Goal: Task Accomplishment & Management: Use online tool/utility

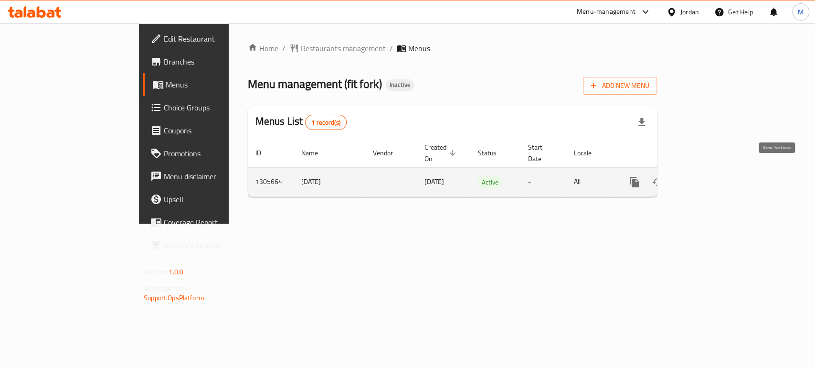
click at [709, 176] on icon "enhanced table" at bounding box center [703, 181] width 11 height 11
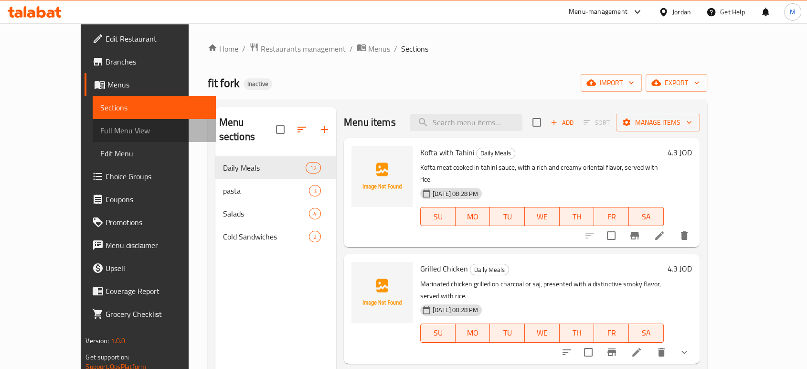
click at [100, 132] on span "Full Menu View" at bounding box center [153, 130] width 107 height 11
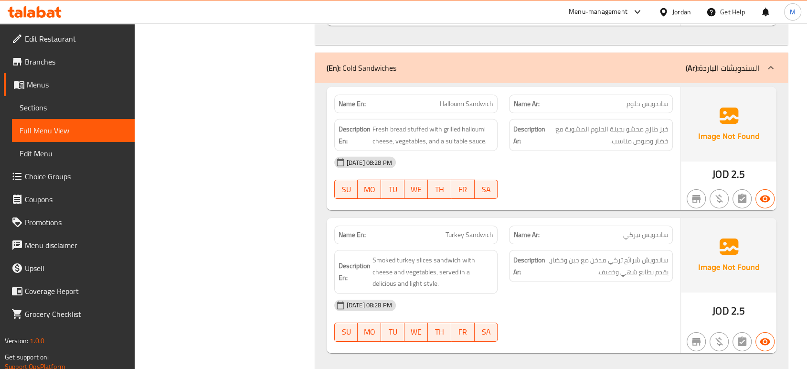
scroll to position [2293, 0]
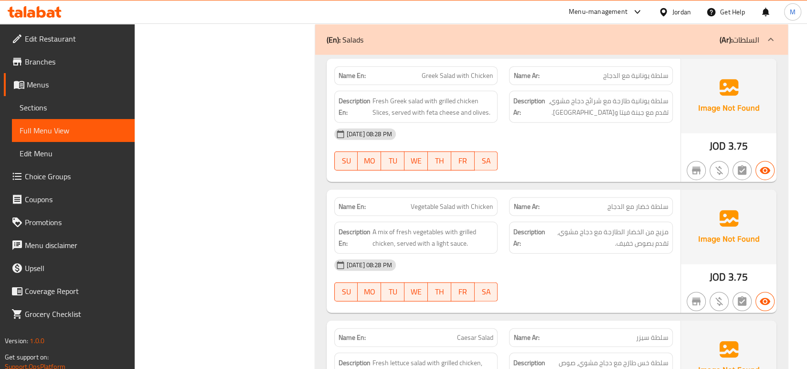
scroll to position [2464, 0]
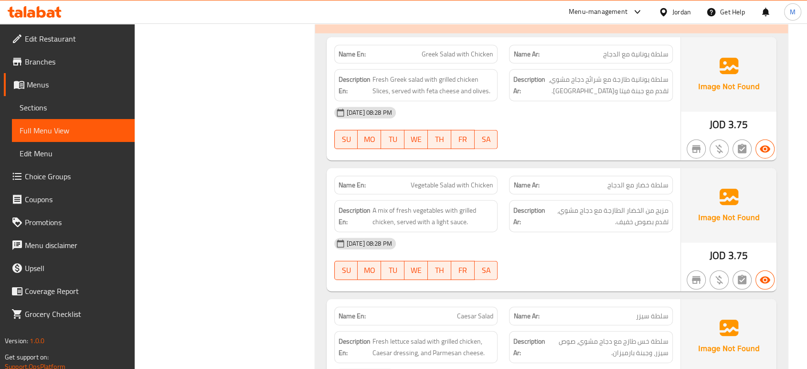
drag, startPoint x: 196, startPoint y: 183, endPoint x: 206, endPoint y: 219, distance: 36.9
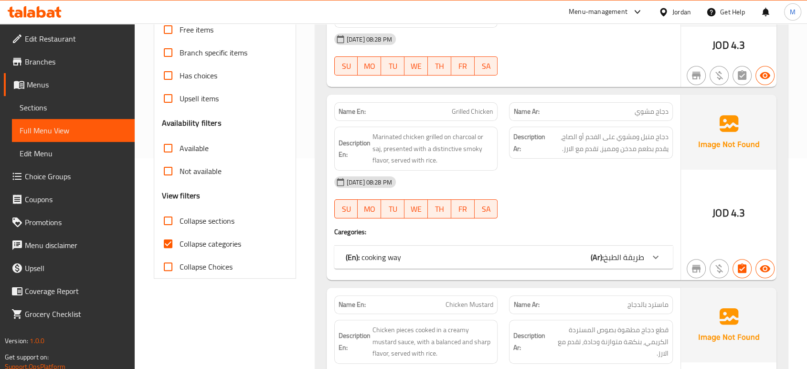
scroll to position [212, 0]
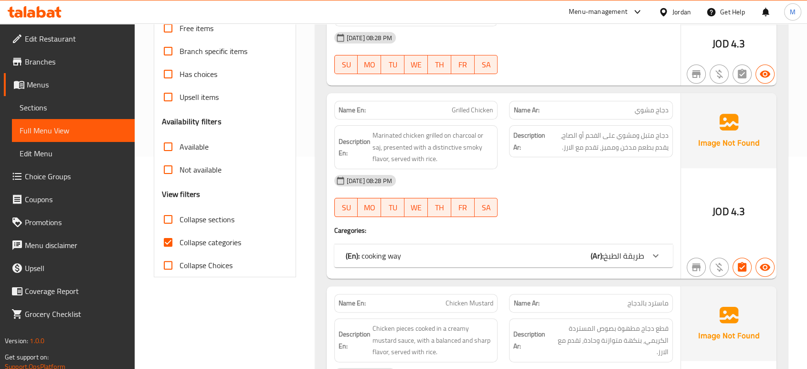
click at [613, 247] on div "(En): cooking way (Ar): طريقة الطبخ" at bounding box center [503, 255] width 339 height 23
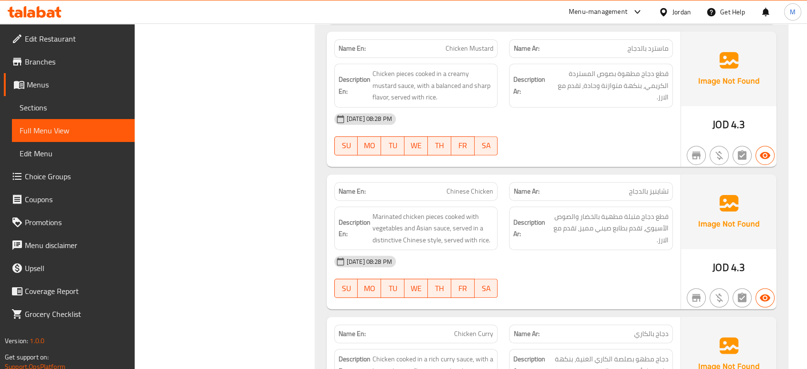
scroll to position [0, 0]
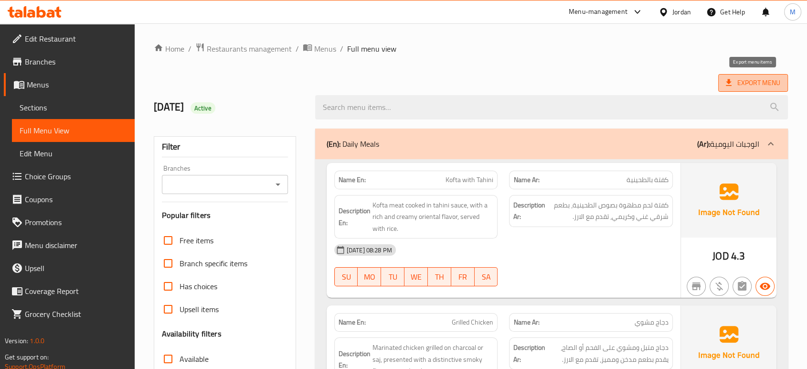
click at [747, 79] on span "Export Menu" at bounding box center [753, 83] width 54 height 12
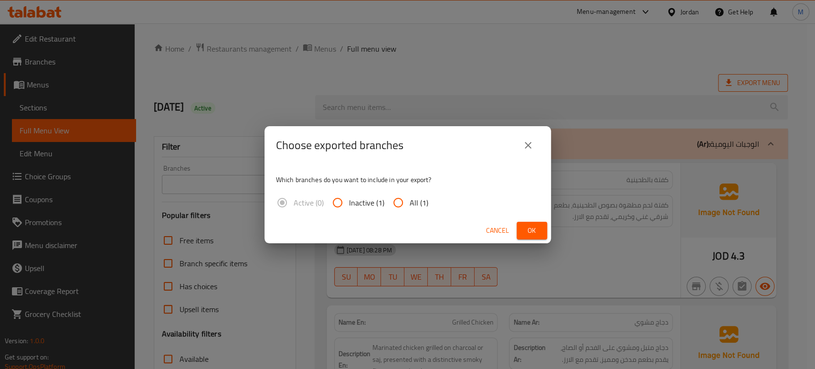
click at [747, 79] on div "Choose exported branches Which branches do you want to include in your export? …" at bounding box center [407, 184] width 815 height 369
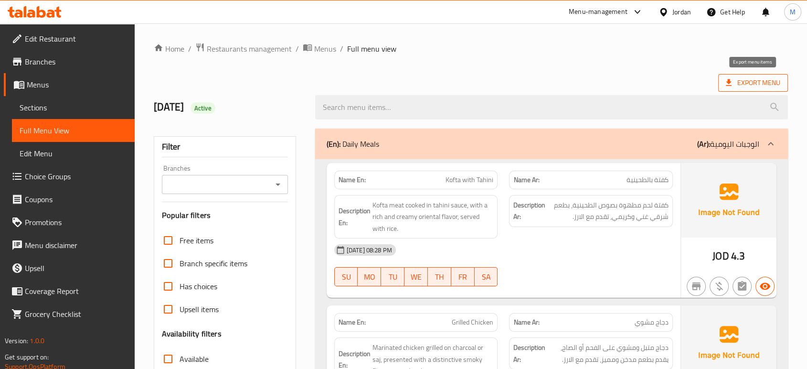
click at [745, 86] on span "Export Menu" at bounding box center [753, 83] width 54 height 12
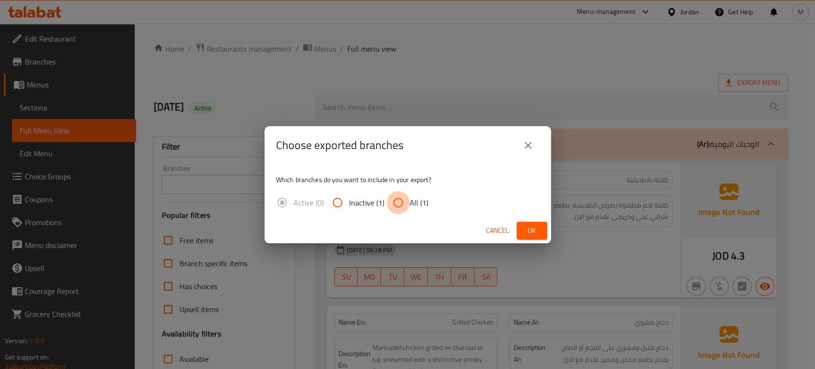
click at [404, 201] on input "All (1)" at bounding box center [398, 202] width 23 height 23
radio input "true"
click at [525, 223] on button "Ok" at bounding box center [532, 231] width 31 height 18
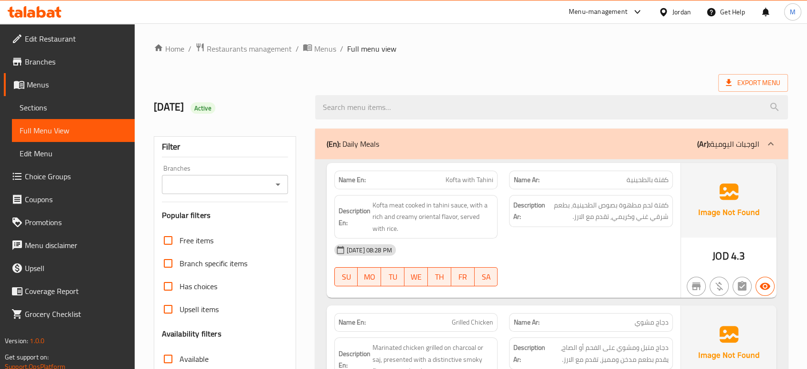
click at [668, 10] on div at bounding box center [666, 12] width 14 height 11
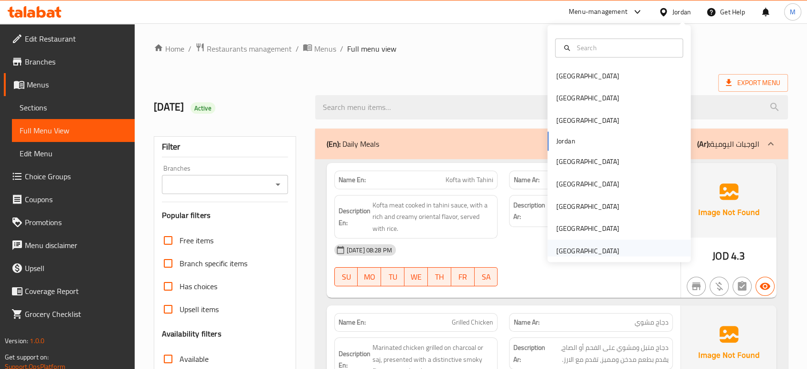
click at [604, 245] on div "[GEOGRAPHIC_DATA]" at bounding box center [587, 250] width 63 height 11
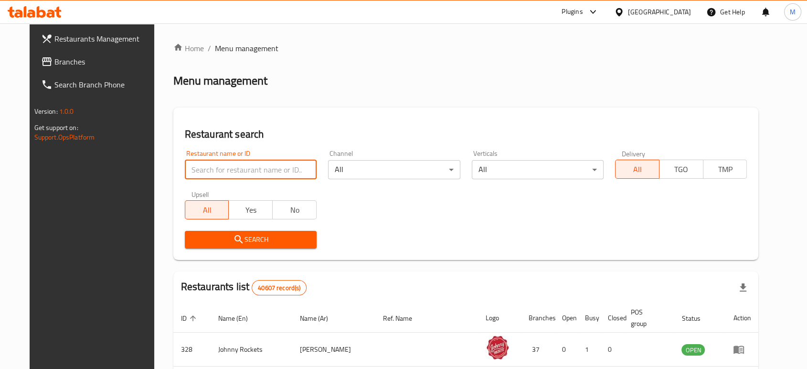
click at [296, 171] on input "search" at bounding box center [251, 169] width 132 height 19
paste input "STOUFF [GEOGRAPHIC_DATA] AND CAFE"
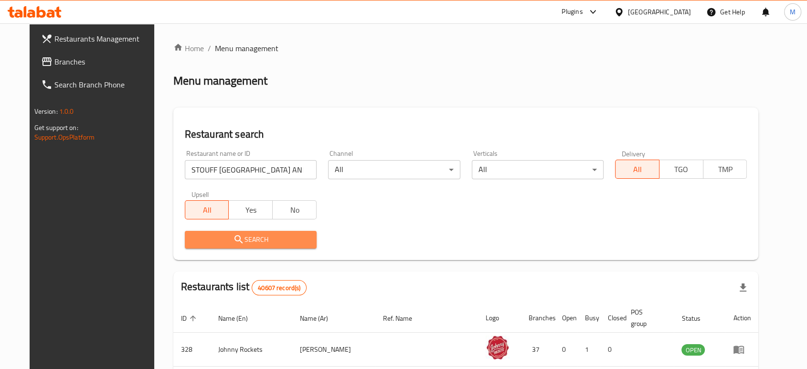
click at [242, 241] on span "Search" at bounding box center [250, 240] width 117 height 12
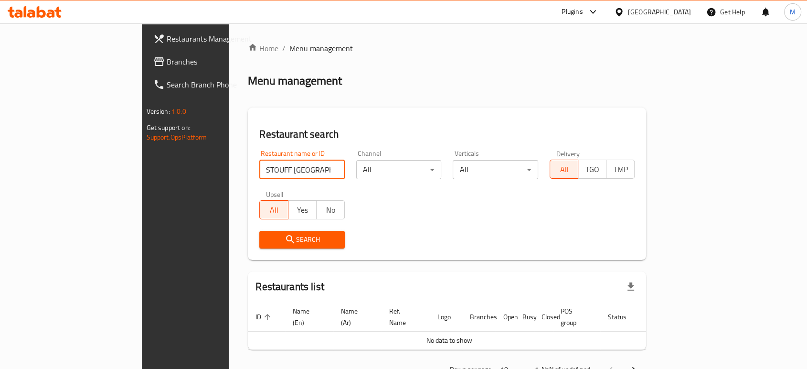
click at [268, 168] on input "STOUFF [GEOGRAPHIC_DATA] AND CAFE" at bounding box center [301, 169] width 85 height 19
drag, startPoint x: 268, startPoint y: 170, endPoint x: 308, endPoint y: 167, distance: 39.3
click at [308, 167] on input "STOUFF [GEOGRAPHIC_DATA] AND CAFE" at bounding box center [301, 169] width 85 height 19
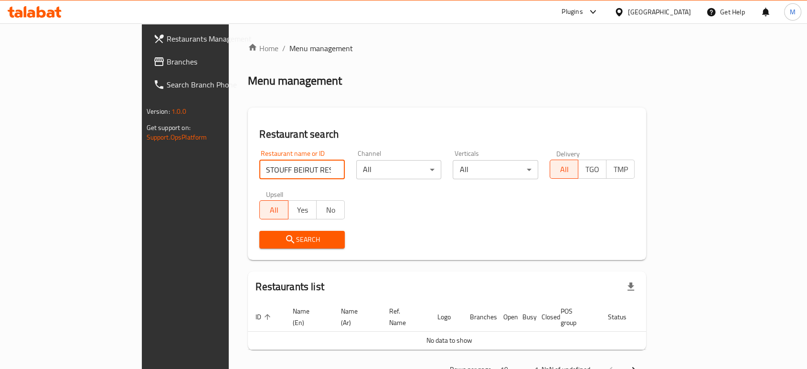
type input "STOUFF BEIRUT RESTAURANT"
click button "Search" at bounding box center [301, 240] width 85 height 18
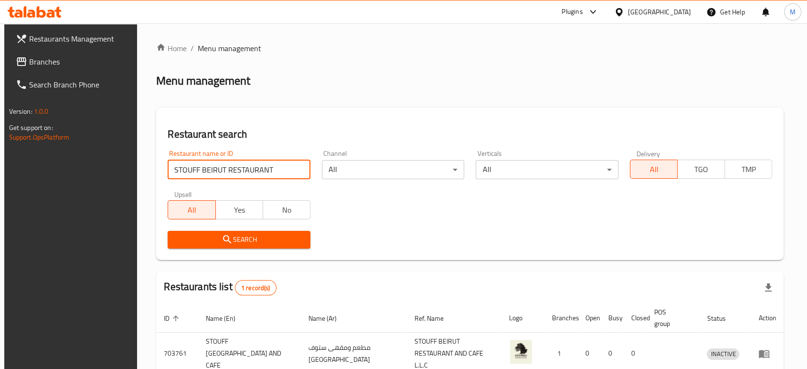
scroll to position [49, 0]
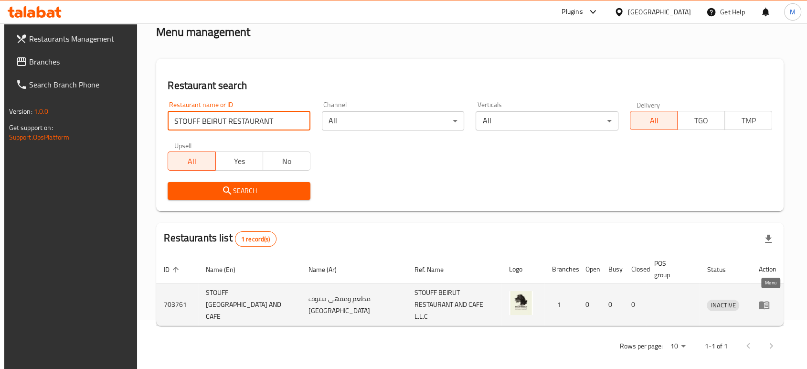
click at [767, 305] on icon "enhanced table" at bounding box center [763, 304] width 11 height 11
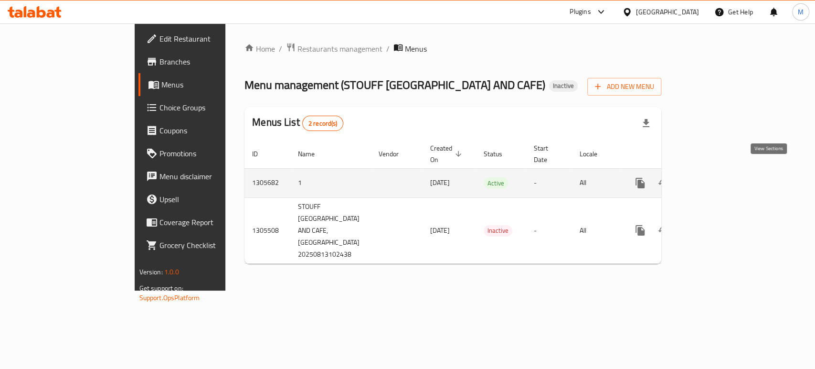
click at [715, 177] on icon "enhanced table" at bounding box center [709, 182] width 11 height 11
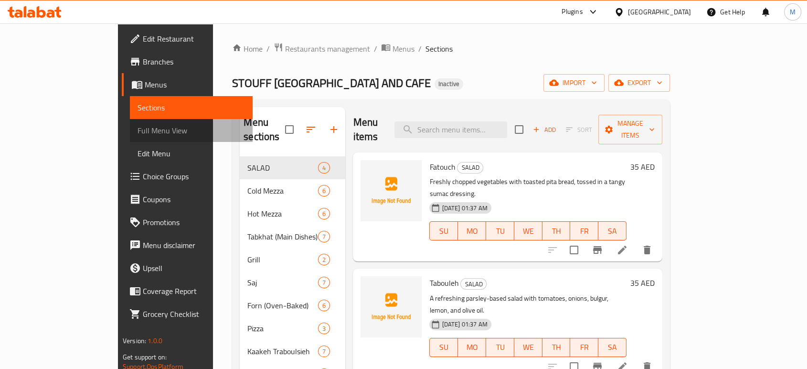
click at [138, 130] on span "Full Menu View" at bounding box center [191, 130] width 107 height 11
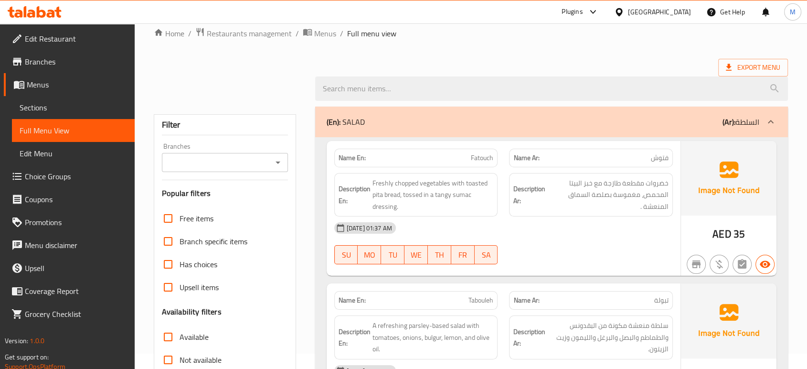
scroll to position [21, 0]
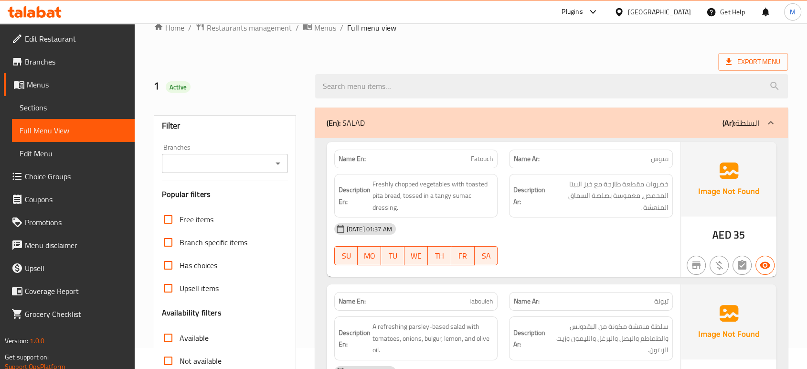
click at [489, 55] on div "Export Menu" at bounding box center [471, 62] width 634 height 18
click at [596, 238] on div "[DATE] 01:37 AM" at bounding box center [504, 228] width 350 height 23
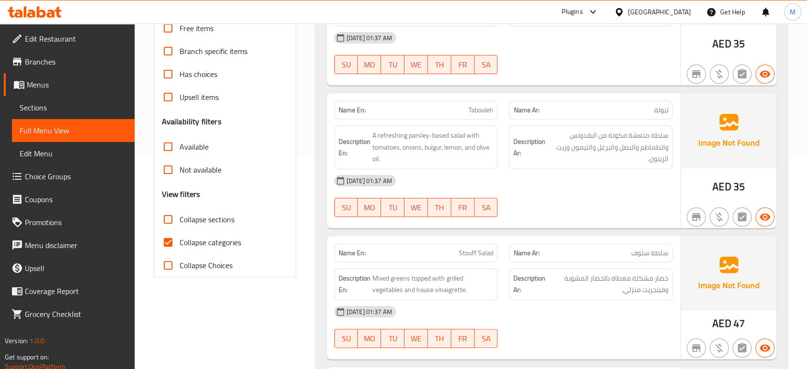
scroll to position [233, 0]
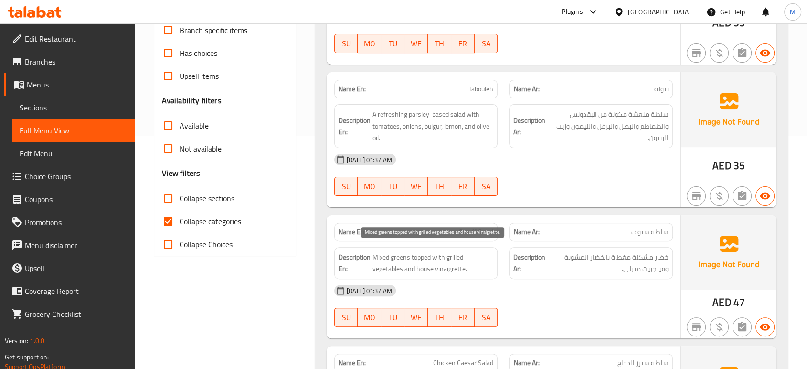
click at [454, 270] on span "Mixed greens topped with grilled vegetables and house vinaigrette." at bounding box center [433, 262] width 121 height 23
copy span "vinaigrette"
